Goal: Find specific page/section: Find specific page/section

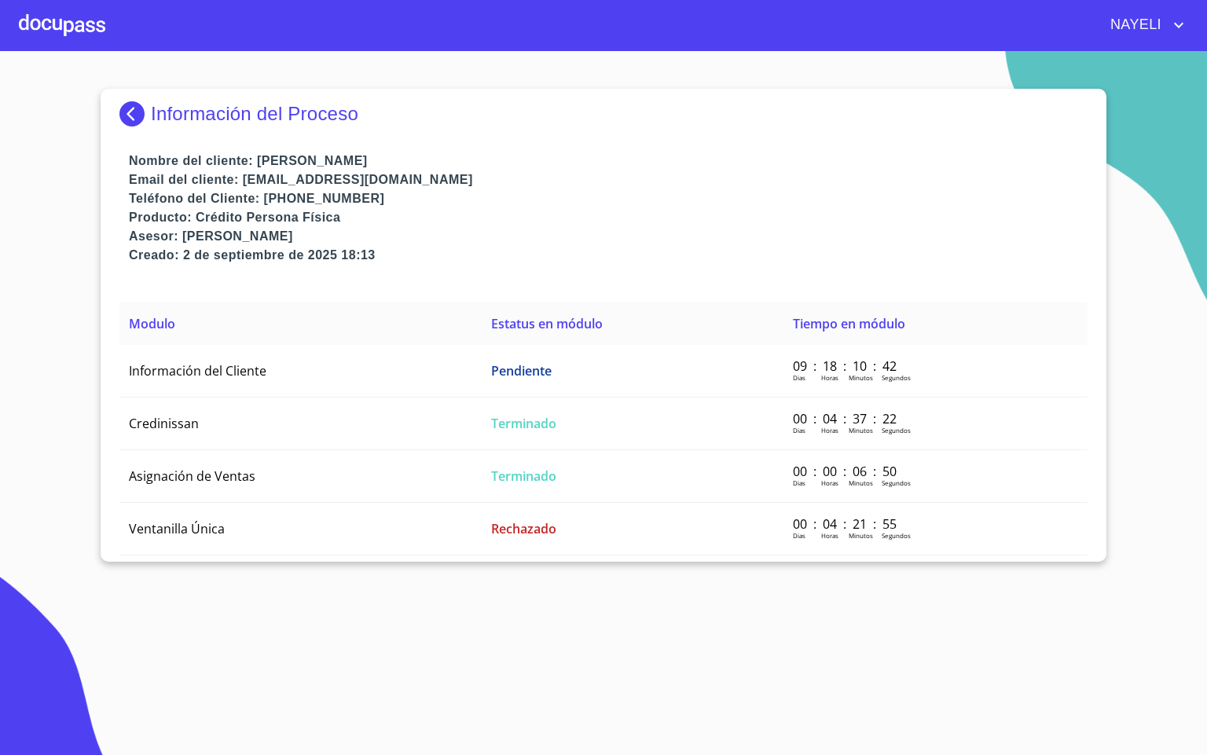
click at [139, 107] on img at bounding box center [134, 113] width 31 height 25
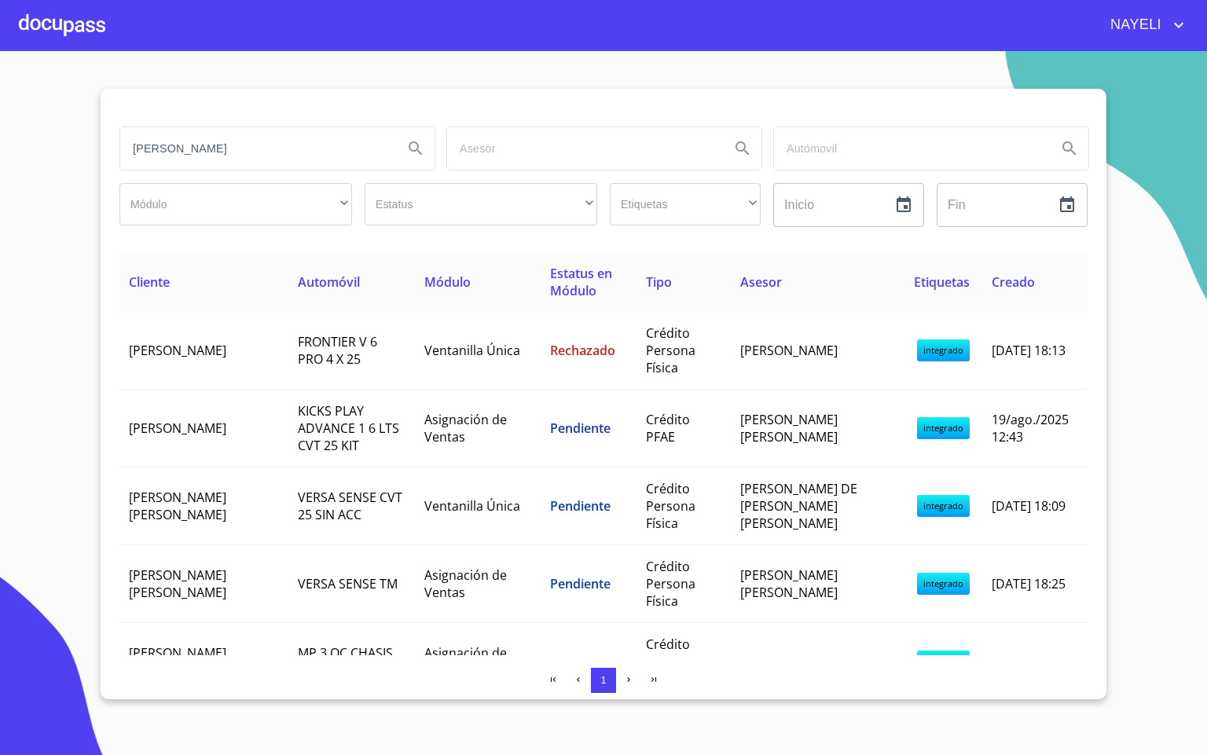
click at [196, 152] on input "[PERSON_NAME]" at bounding box center [255, 148] width 270 height 42
drag, startPoint x: 189, startPoint y: 152, endPoint x: 109, endPoint y: 144, distance: 80.6
click at [109, 144] on div "[PERSON_NAME] ​ ​ Estatus ​ ​ Etiquetas ​ ​ Inicio ​ Fin ​ Cliente Automóvil Mó…" at bounding box center [604, 394] width 1006 height 611
click at [178, 156] on input "search" at bounding box center [255, 148] width 270 height 42
type input "andre"
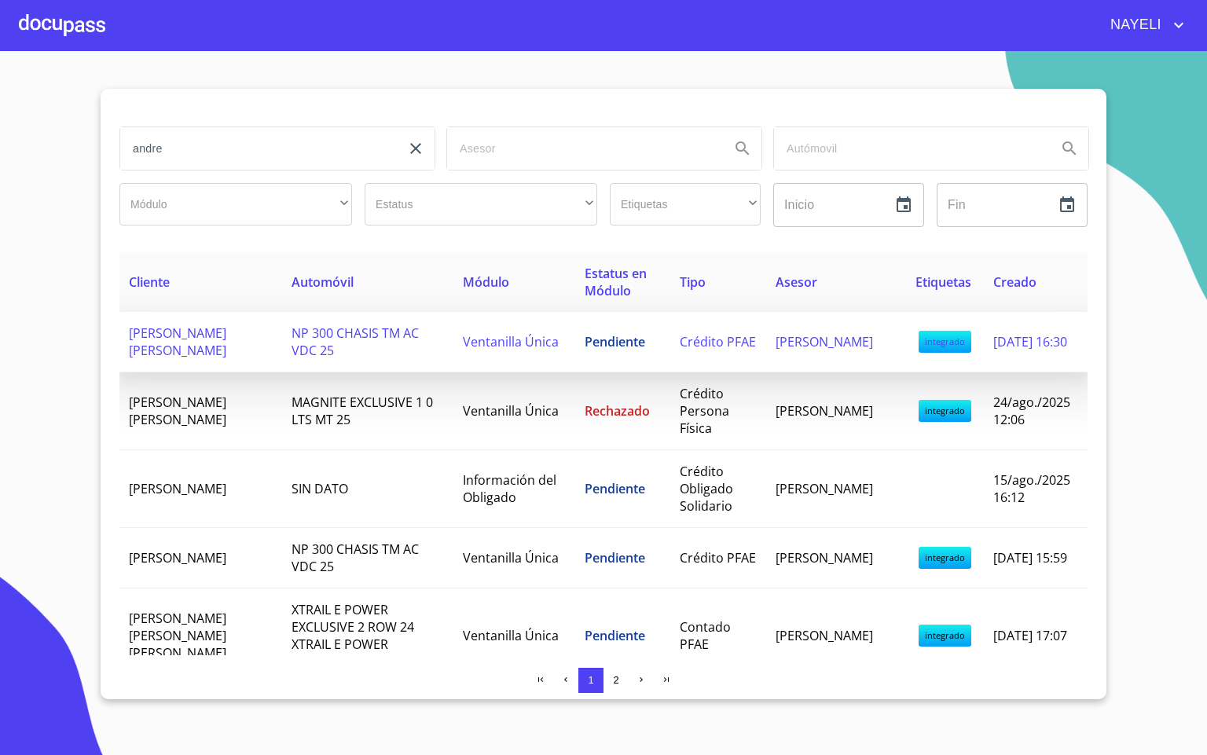
click at [378, 365] on td "NP 300 CHASIS TM AC VDC 25" at bounding box center [367, 342] width 171 height 61
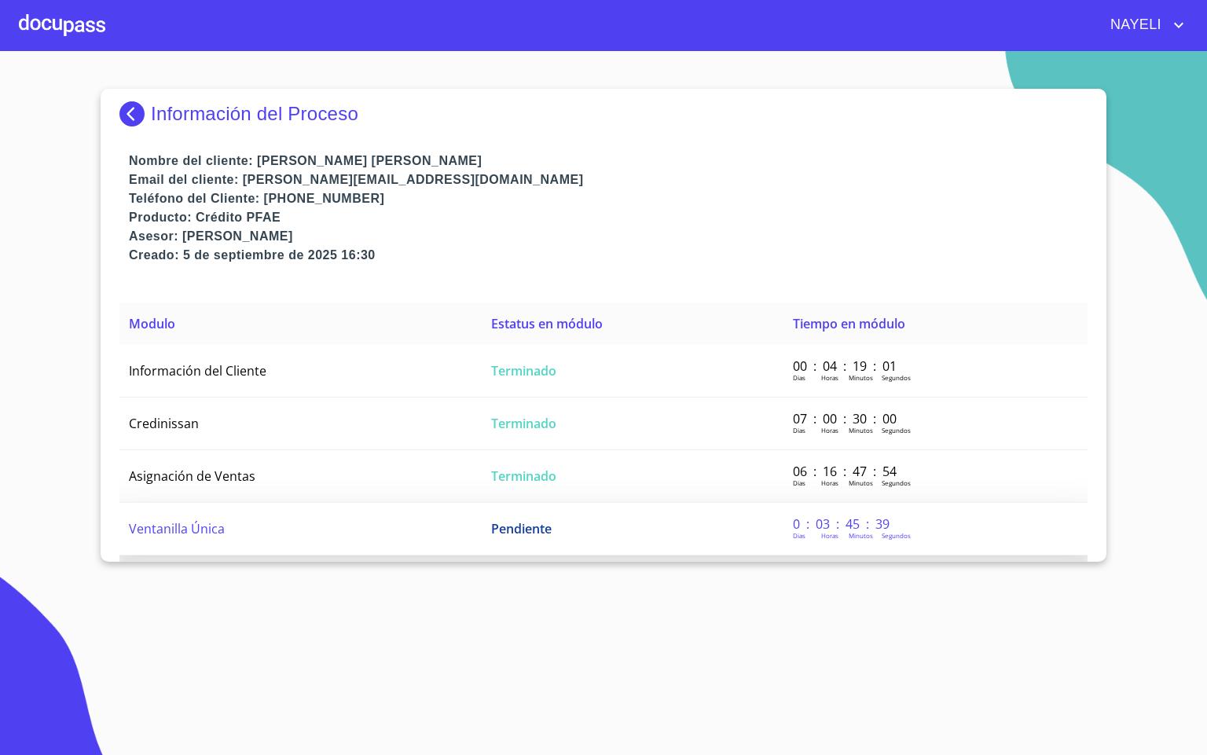
click at [390, 531] on td "Ventanilla Única" at bounding box center [300, 529] width 362 height 53
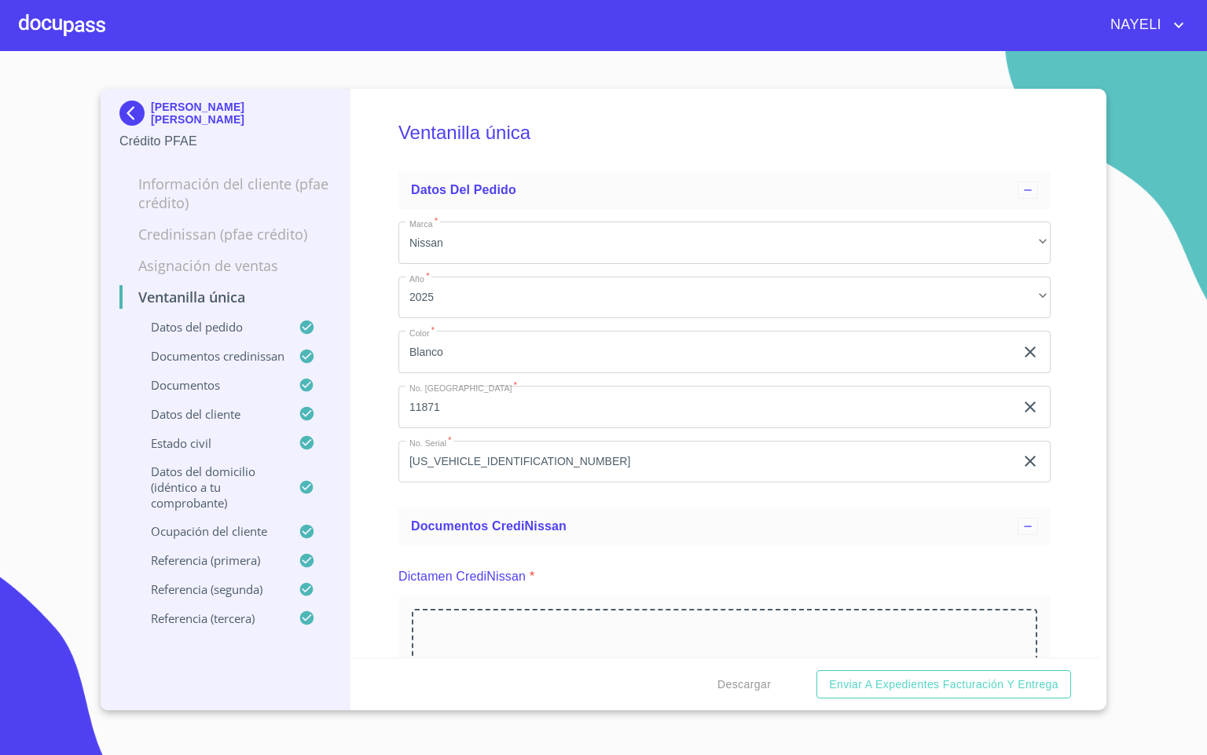
click at [363, 594] on div "Ventanilla única Datos del pedido Marca   * Nissan ​ Año   * 2025 ​ Color   * […" at bounding box center [725, 373] width 749 height 569
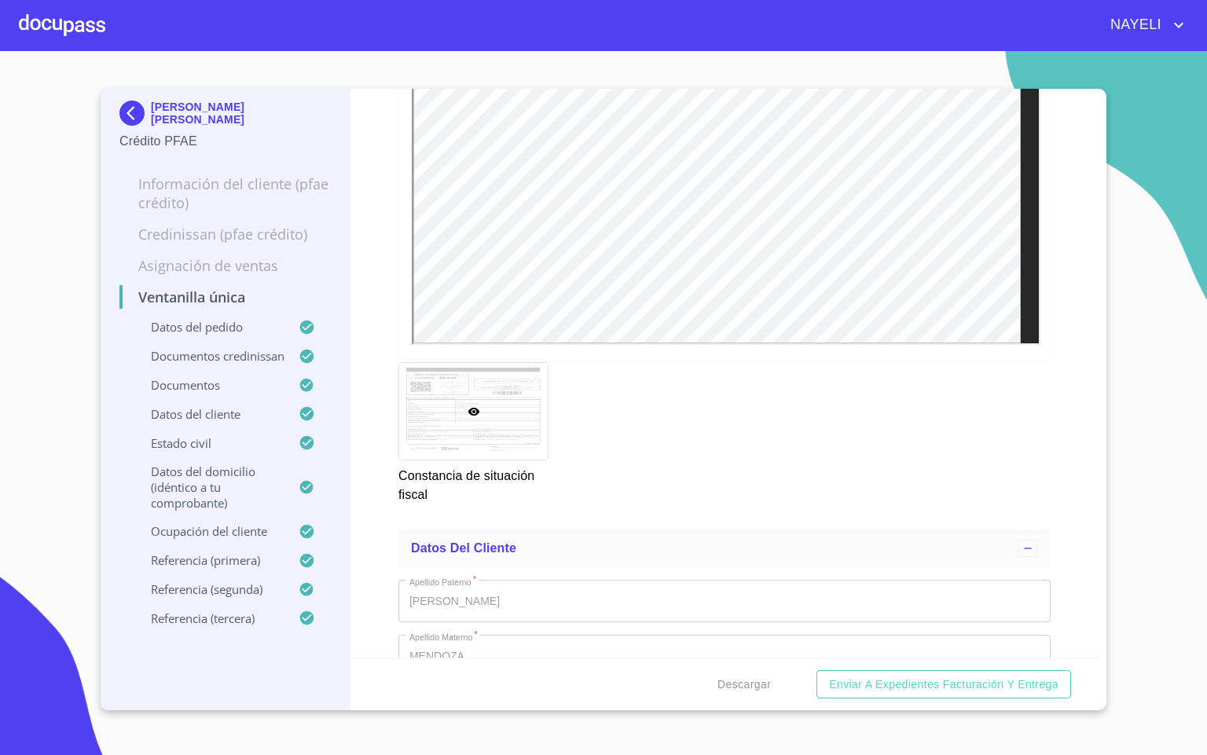
scroll to position [5188, 0]
